Goal: Navigation & Orientation: Find specific page/section

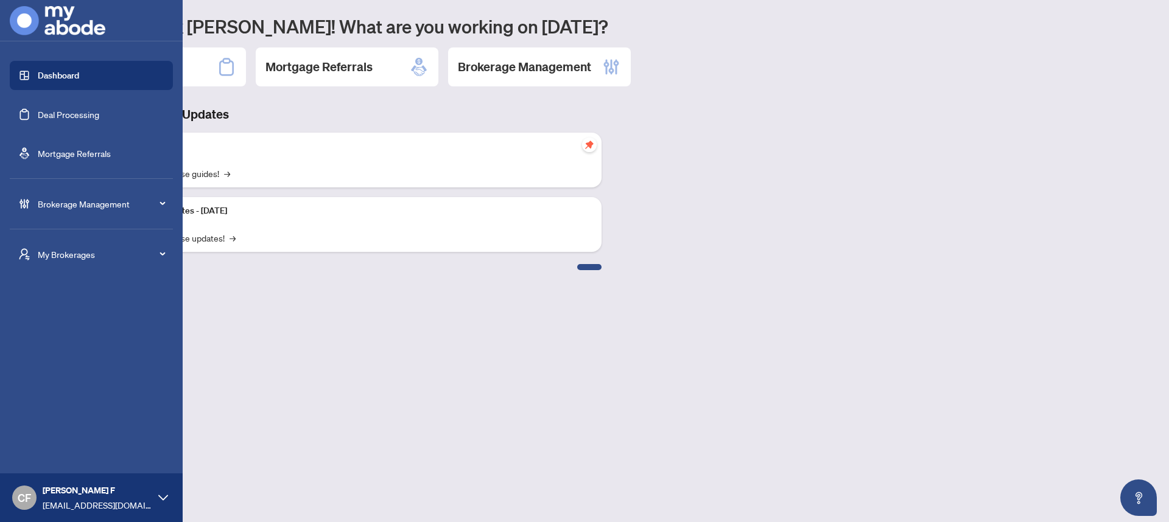
click at [85, 255] on span "My Brokerages" at bounding box center [101, 254] width 127 height 13
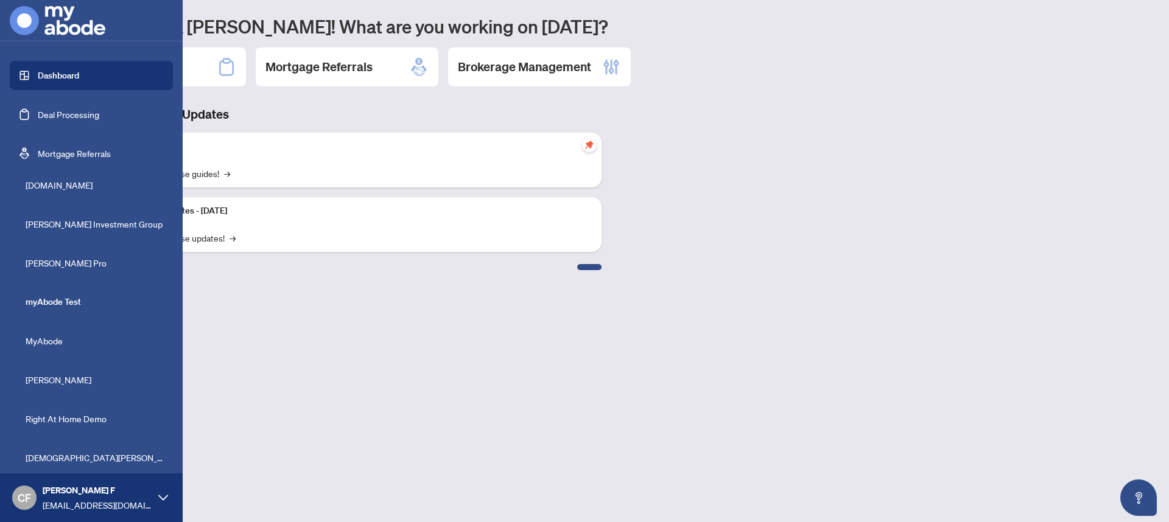
scroll to position [148, 0]
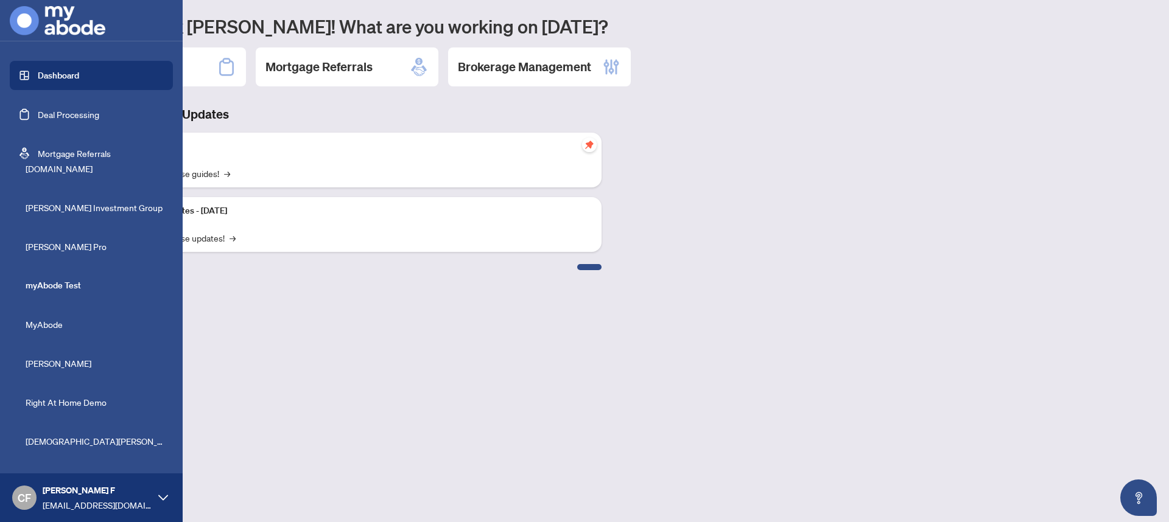
click at [58, 329] on span "MyAbode" at bounding box center [95, 324] width 139 height 13
